Goal: Task Accomplishment & Management: Manage account settings

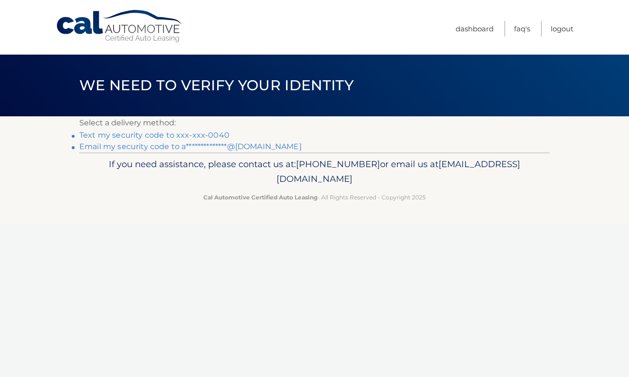
click at [157, 136] on link "Text my security code to xxx-xxx-0040" at bounding box center [154, 135] width 150 height 9
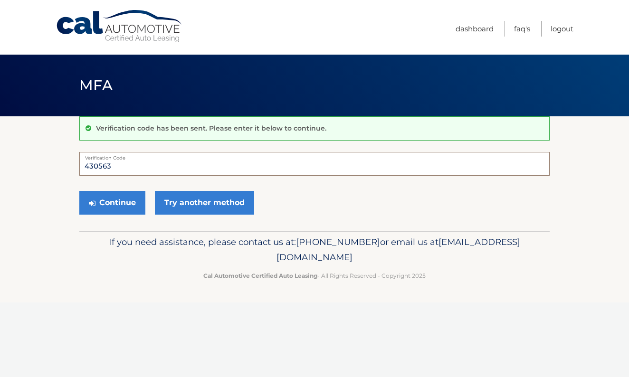
type input "430563"
click at [112, 202] on button "Continue" at bounding box center [112, 203] width 66 height 24
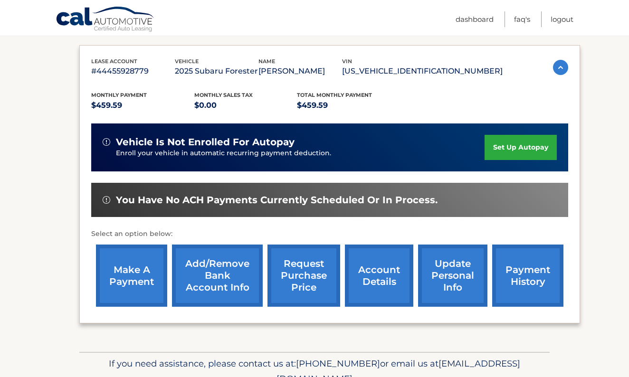
scroll to position [152, 0]
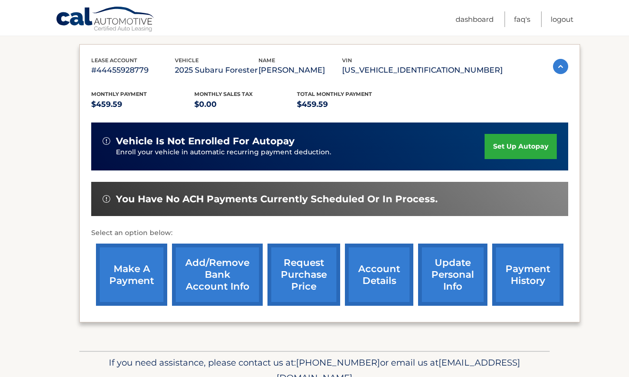
click at [129, 281] on link "make a payment" at bounding box center [131, 275] width 71 height 62
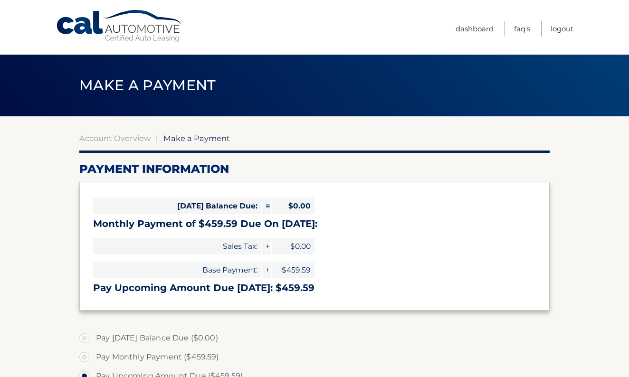
select select "ZTZhYTA0OGYtZjZjNi00YjZmLTg4ZTgtNzhmZTNhYjdiM2E0"
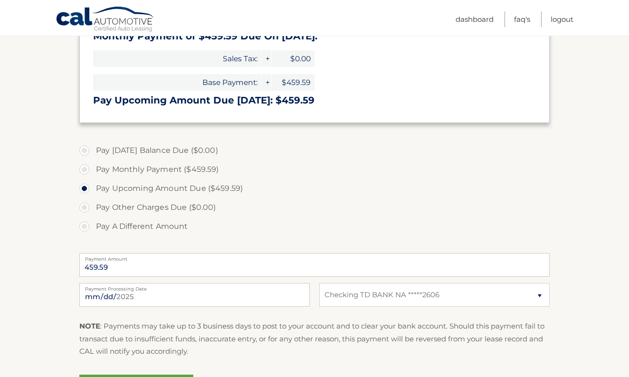
scroll to position [199, 0]
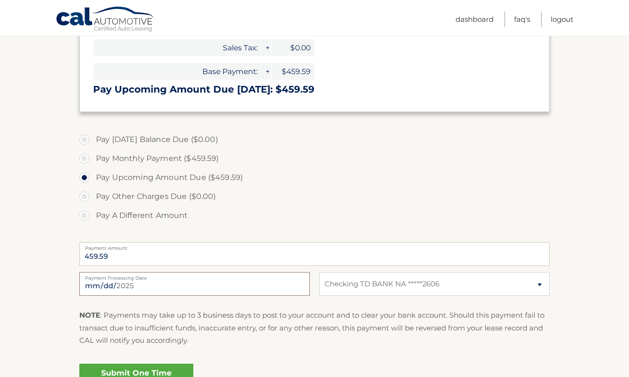
click at [218, 288] on input "2025-09-30" at bounding box center [194, 284] width 230 height 24
click at [209, 332] on p "NOTE : Payments may take up to 3 business days to post to your account and to c…" at bounding box center [314, 328] width 470 height 38
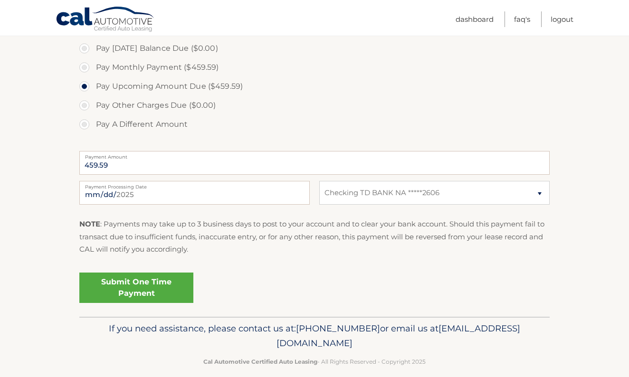
scroll to position [299, 0]
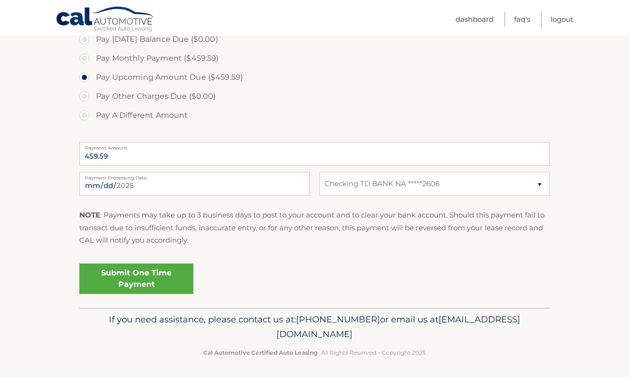
click at [131, 278] on link "Submit One Time Payment" at bounding box center [136, 279] width 114 height 30
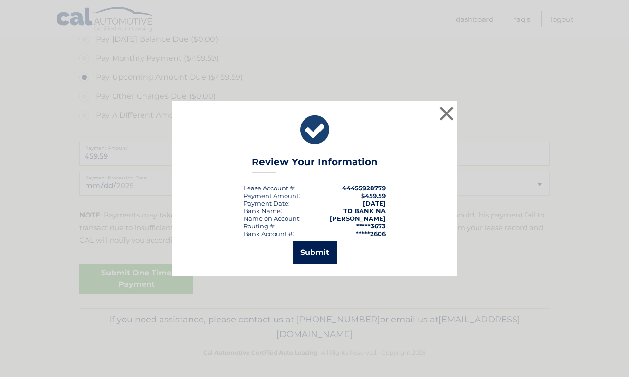
click at [315, 254] on button "Submit" at bounding box center [315, 252] width 44 height 23
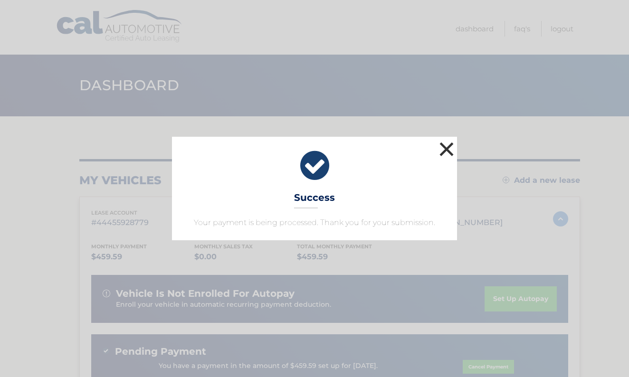
click at [447, 148] on button "×" at bounding box center [446, 149] width 19 height 19
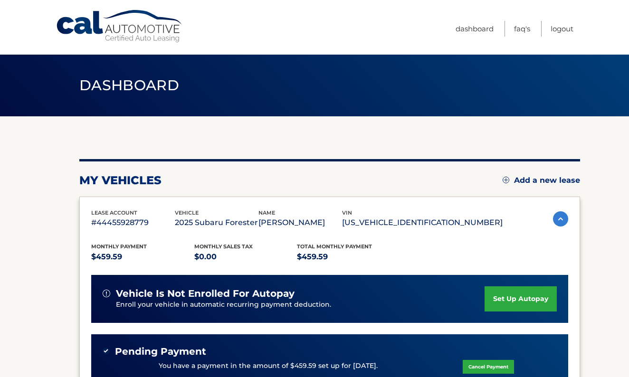
click at [513, 293] on link "set up autopay" at bounding box center [520, 298] width 72 height 25
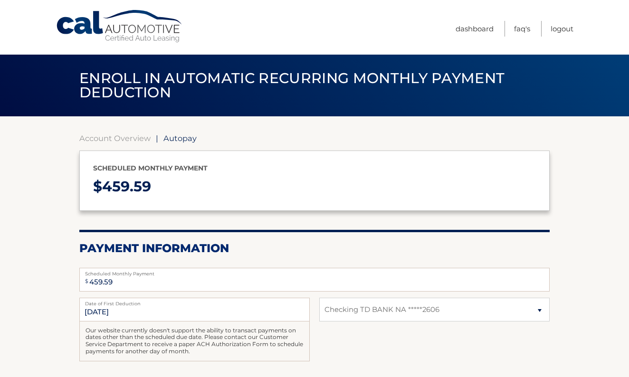
select select "ZTZhYTA0OGYtZjZjNi00YjZmLTg4ZTgtNzhmZTNhYjdiM2E0"
click at [131, 306] on input "10/2/2025" at bounding box center [194, 310] width 230 height 24
click at [125, 312] on input "10/2/2025" at bounding box center [194, 310] width 230 height 24
click at [109, 308] on input "10/2/2025" at bounding box center [194, 310] width 230 height 24
click at [97, 308] on input "10/2/2025" at bounding box center [194, 310] width 230 height 24
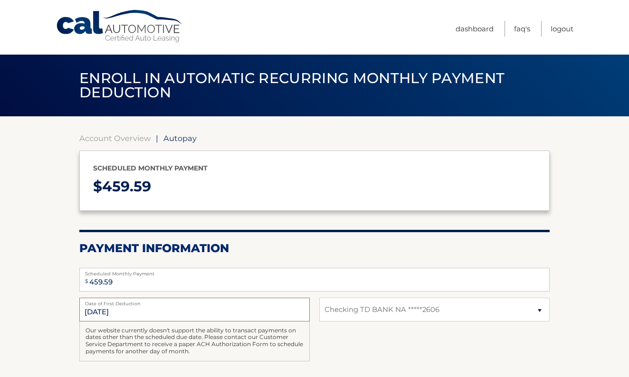
click at [97, 308] on input "10/2/2025" at bounding box center [194, 310] width 230 height 24
click at [473, 30] on link "Dashboard" at bounding box center [474, 29] width 38 height 16
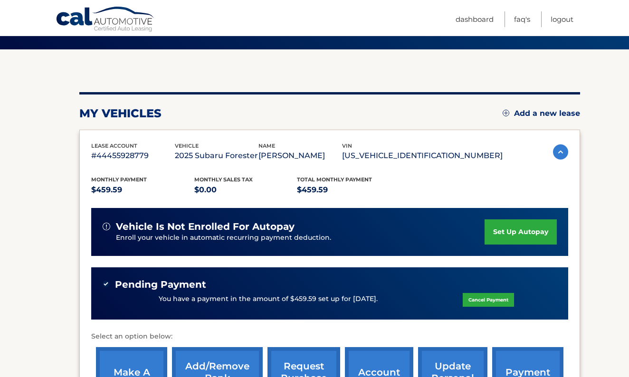
scroll to position [106, 0]
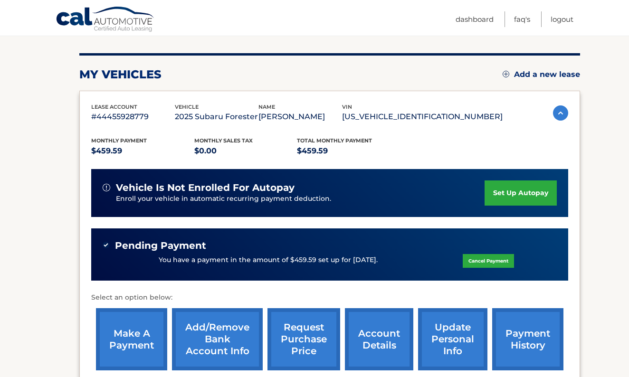
click at [477, 259] on link "Cancel Payment" at bounding box center [488, 261] width 51 height 14
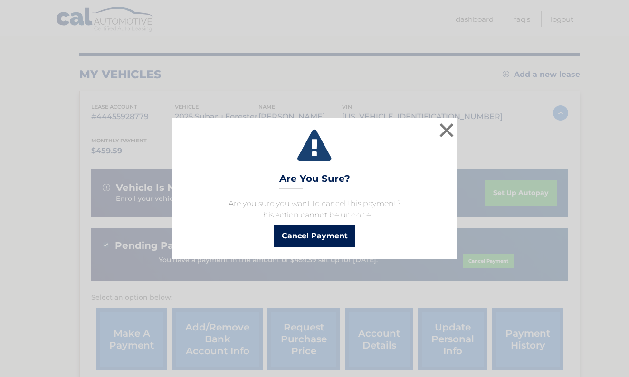
click at [292, 233] on button "Cancel Payment" at bounding box center [314, 236] width 81 height 23
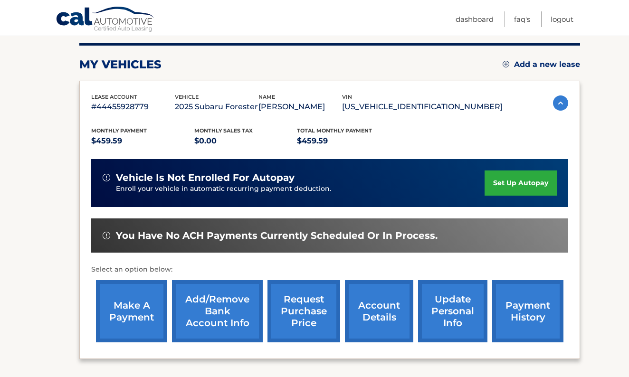
scroll to position [116, 0]
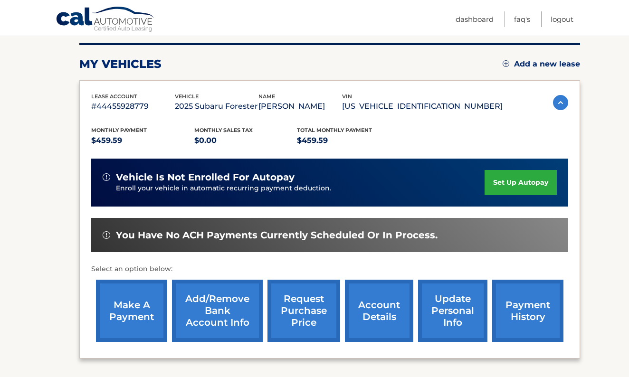
click at [512, 185] on link "set up autopay" at bounding box center [520, 182] width 72 height 25
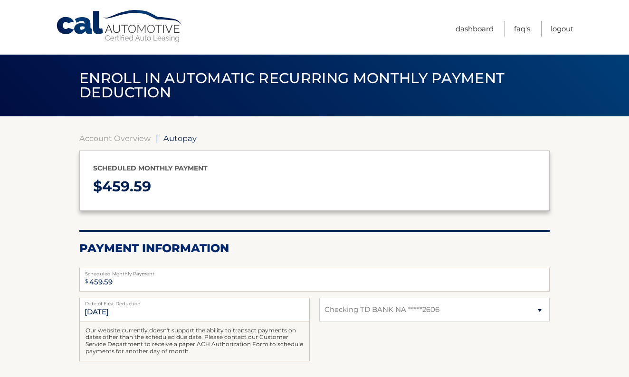
select select "ZTZhYTA0OGYtZjZjNi00YjZmLTg4ZTgtNzhmZTNhYjdiM2E0"
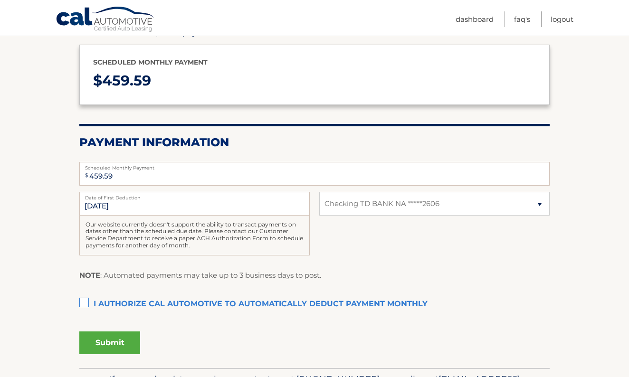
scroll to position [107, 0]
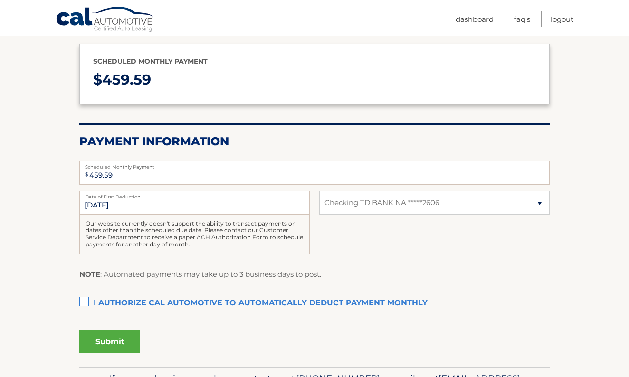
click at [82, 299] on label "I authorize cal automotive to automatically deduct payment monthly This checkbo…" at bounding box center [314, 303] width 470 height 19
click at [0, 0] on input "I authorize cal automotive to automatically deduct payment monthly This checkbo…" at bounding box center [0, 0] width 0 height 0
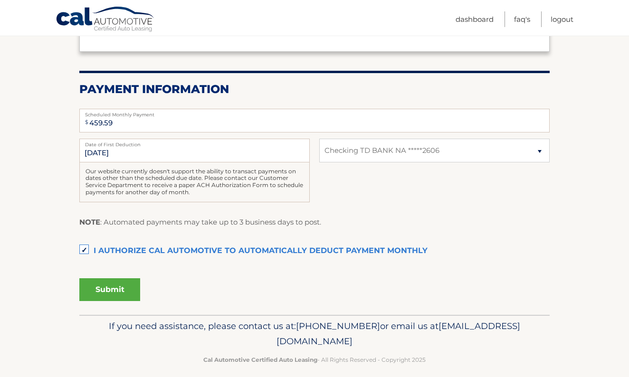
scroll to position [161, 0]
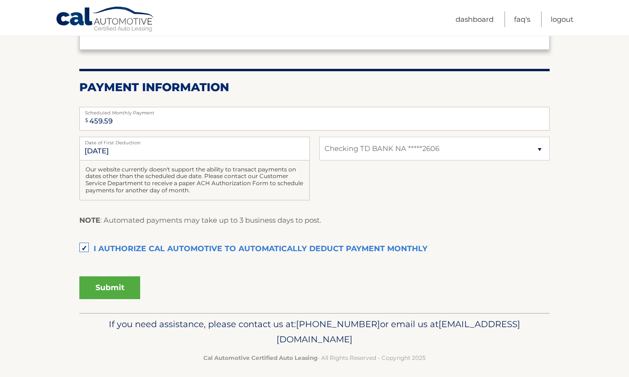
click at [106, 283] on button "Submit" at bounding box center [109, 287] width 61 height 23
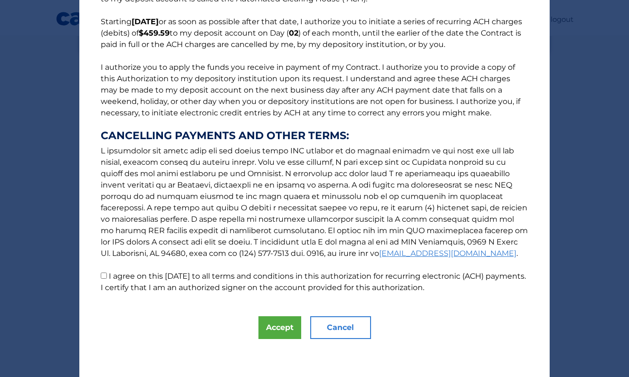
scroll to position [72, 0]
click at [104, 277] on input "I agree on this 09/30/2025 to all terms and conditions in this authorization fo…" at bounding box center [104, 276] width 6 height 6
checkbox input "true"
click at [272, 324] on button "Accept" at bounding box center [279, 327] width 43 height 23
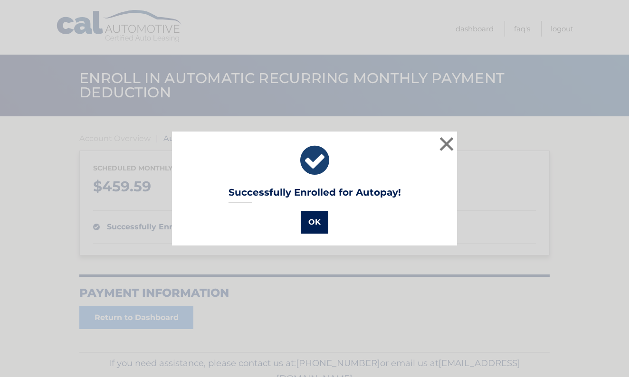
click at [317, 223] on button "OK" at bounding box center [315, 222] width 28 height 23
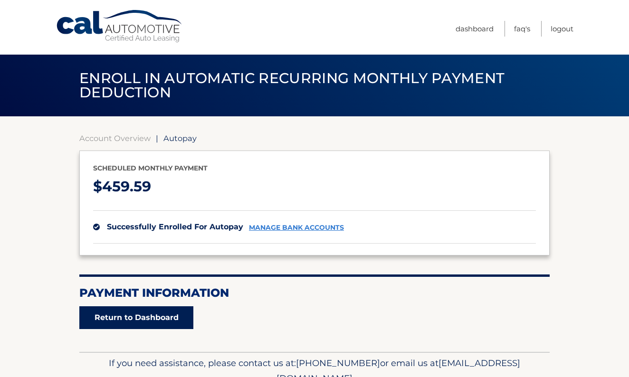
click at [112, 310] on link "Return to Dashboard" at bounding box center [136, 317] width 114 height 23
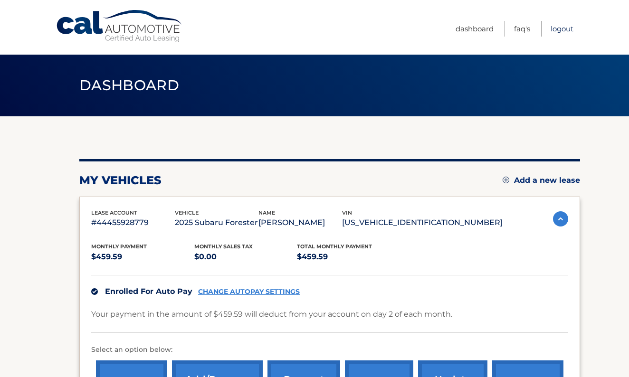
click at [558, 29] on link "Logout" at bounding box center [561, 29] width 23 height 16
